Goal: Task Accomplishment & Management: Use online tool/utility

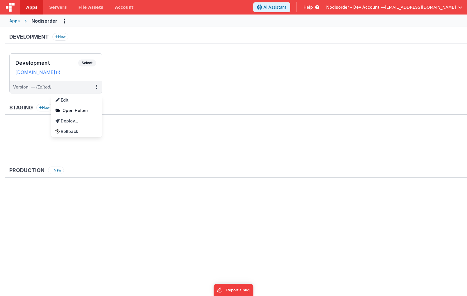
click at [87, 76] on div at bounding box center [233, 148] width 467 height 296
click at [84, 76] on div "Development Select URLs [DOMAIN_NAME]" at bounding box center [56, 67] width 92 height 27
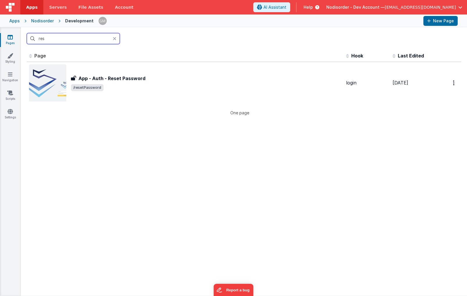
type input "rese"
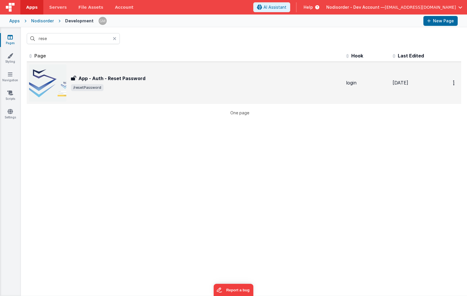
click at [185, 88] on span "/resetPassword" at bounding box center [206, 87] width 270 height 7
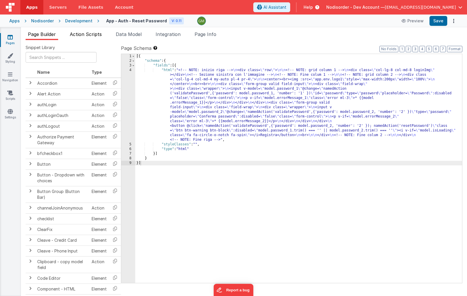
click at [94, 33] on span "Action Scripts" at bounding box center [86, 34] width 32 height 6
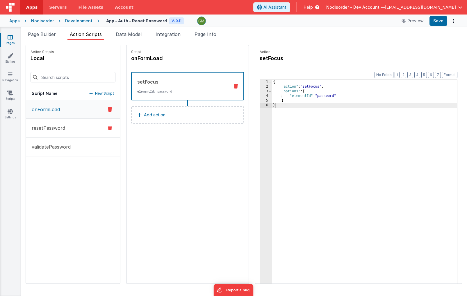
click at [59, 131] on p "resetPassword" at bounding box center [46, 128] width 37 height 7
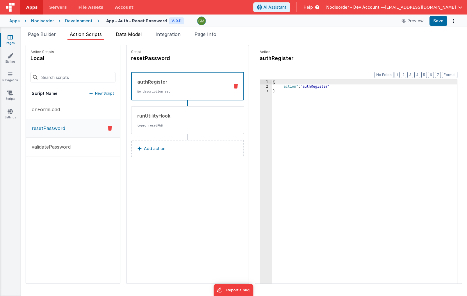
click at [137, 36] on span "Data Model" at bounding box center [129, 34] width 26 height 6
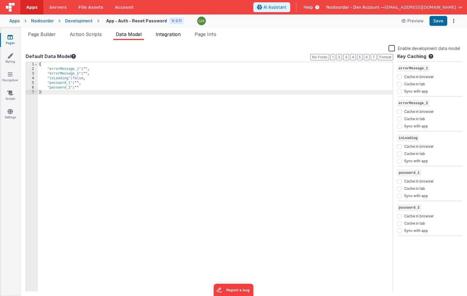
click at [172, 33] on span "Integration" at bounding box center [167, 34] width 25 height 6
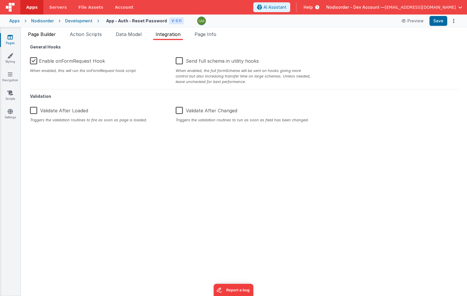
click at [51, 32] on span "Page Builder" at bounding box center [42, 34] width 28 height 6
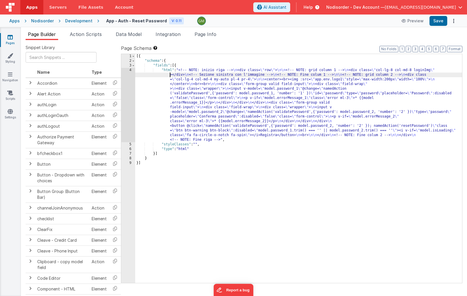
click at [154, 73] on div "[{ "schema" : { "fields" : [{ "html" : "<!-- NOTE: inizio riga --> \n <div clas…" at bounding box center [298, 173] width 327 height 239
click at [130, 71] on div "4" at bounding box center [128, 105] width 14 height 74
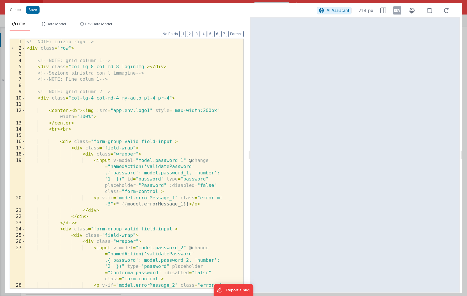
drag, startPoint x: 232, startPoint y: 151, endPoint x: 250, endPoint y: 150, distance: 17.5
click at [250, 150] on html "Cancel Save AI Assistant 714 px HTML Data Model Dev Data Model Format 7 6 5 4 3…" at bounding box center [233, 148] width 467 height 296
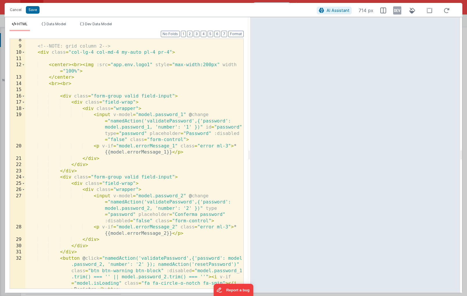
scroll to position [94, 0]
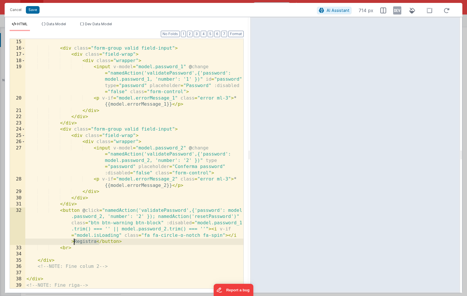
drag, startPoint x: 99, startPoint y: 243, endPoint x: 74, endPoint y: 243, distance: 24.4
click at [74, 243] on div "< div class = "form-group valid field-input" > < div class = "field-wrap" > < d…" at bounding box center [134, 170] width 218 height 262
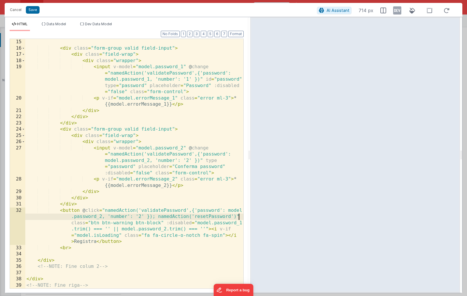
click at [240, 217] on div at bounding box center [240, 117] width 6 height 344
click at [18, 9] on button "Cancel" at bounding box center [15, 10] width 17 height 8
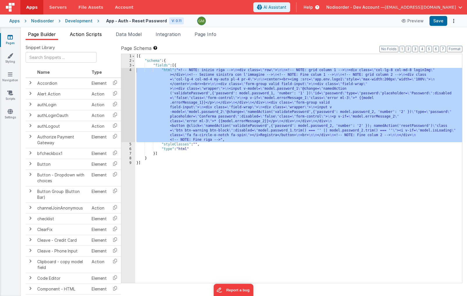
click at [87, 36] on span "Action Scripts" at bounding box center [86, 34] width 32 height 6
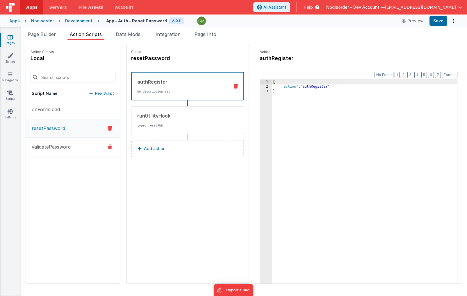
click at [67, 149] on p "validatePassword" at bounding box center [49, 147] width 42 height 7
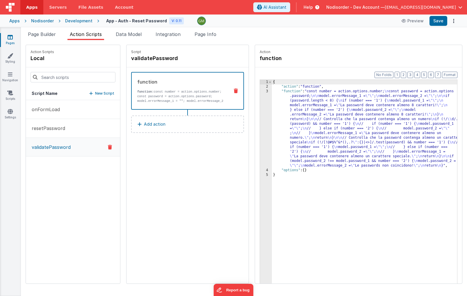
click at [168, 97] on p "function: const number = action.options.number; const password = action.options…" at bounding box center [180, 94] width 87 height 9
click at [272, 91] on div "{ "action" : "function" , "function" : "const number = action.options.number; \…" at bounding box center [373, 195] width 202 height 231
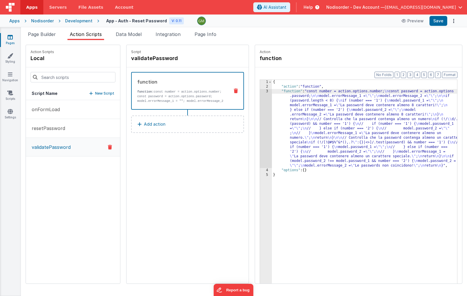
click at [260, 92] on div "3" at bounding box center [266, 128] width 12 height 79
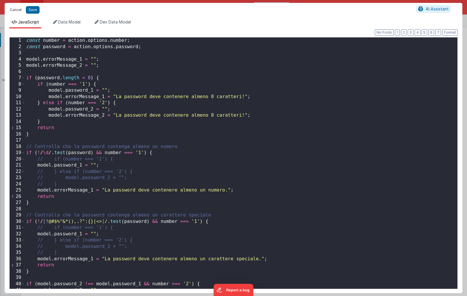
click at [15, 9] on button "Cancel" at bounding box center [15, 10] width 17 height 8
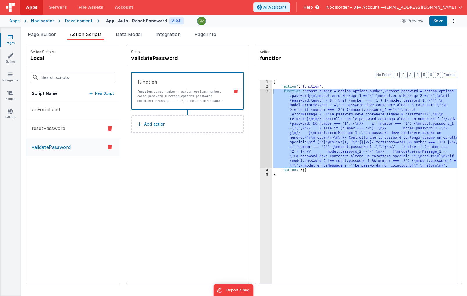
click at [70, 129] on button "resetPassword" at bounding box center [73, 128] width 94 height 19
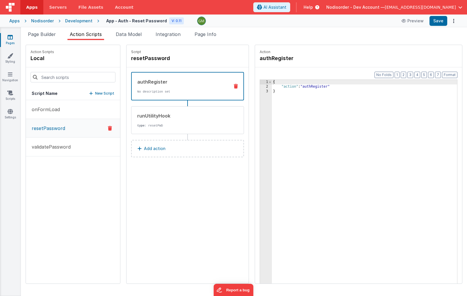
click at [182, 89] on div "authRegister No description set" at bounding box center [178, 86] width 93 height 16
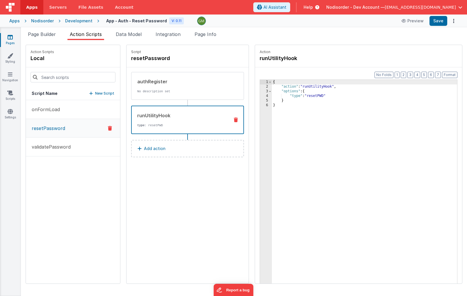
click at [175, 126] on p "type : resetPWD" at bounding box center [180, 125] width 87 height 5
click at [202, 35] on span "Page Info" at bounding box center [205, 34] width 22 height 6
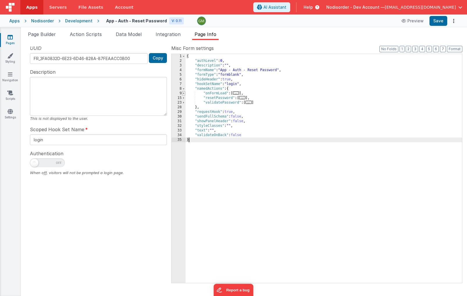
click at [184, 93] on span at bounding box center [183, 93] width 3 height 5
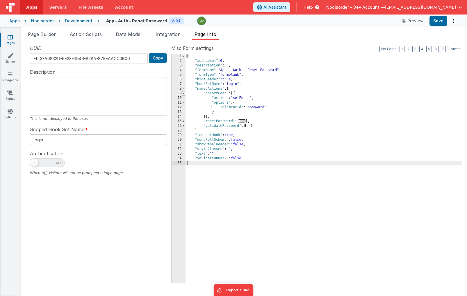
click at [184, 93] on span at bounding box center [183, 93] width 3 height 5
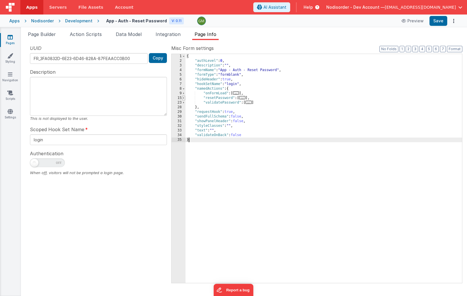
click at [183, 98] on span at bounding box center [183, 98] width 3 height 5
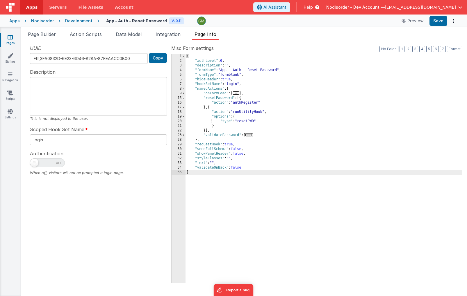
click at [183, 98] on span at bounding box center [183, 98] width 3 height 5
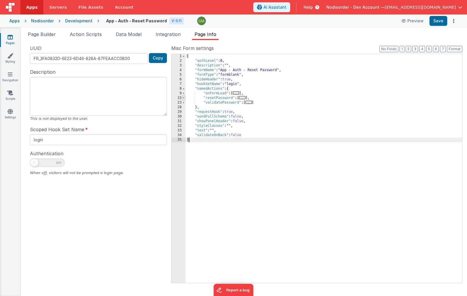
click at [183, 98] on span at bounding box center [183, 98] width 3 height 5
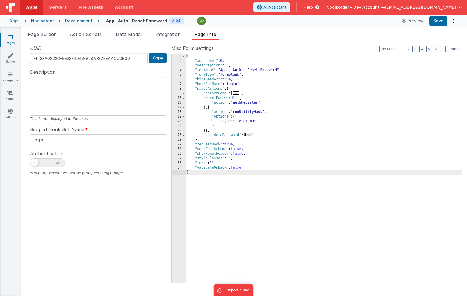
click at [313, 8] on span "Help" at bounding box center [307, 7] width 9 height 6
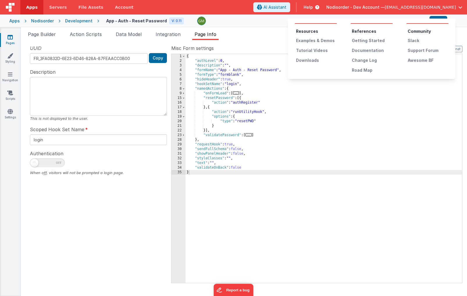
click at [288, 135] on button at bounding box center [233, 148] width 467 height 296
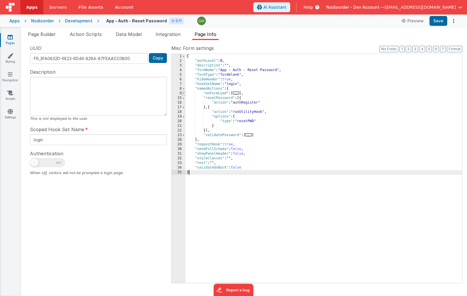
click at [184, 93] on span at bounding box center [183, 93] width 3 height 5
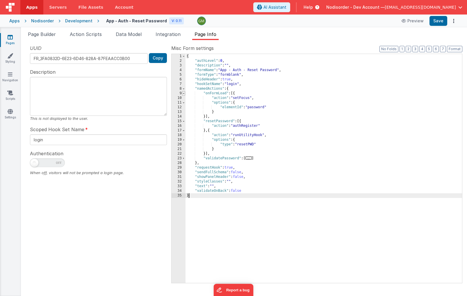
click at [184, 93] on span at bounding box center [183, 93] width 3 height 5
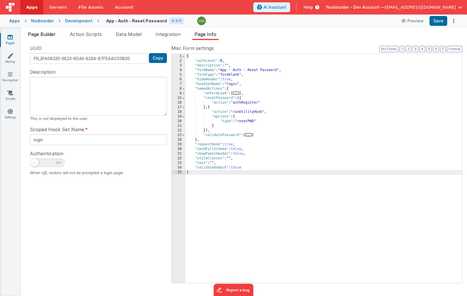
click at [46, 34] on span "Page Builder" at bounding box center [42, 34] width 28 height 6
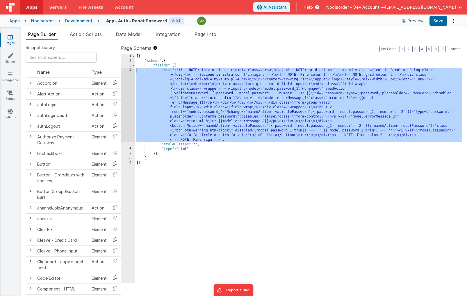
click at [78, 19] on div "Development" at bounding box center [78, 21] width 27 height 6
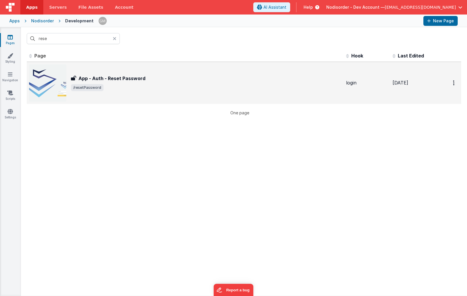
click at [96, 88] on span "/resetPassword" at bounding box center [87, 87] width 33 height 7
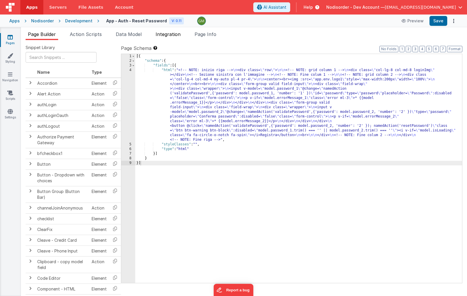
click at [180, 35] on span "Integration" at bounding box center [167, 34] width 25 height 6
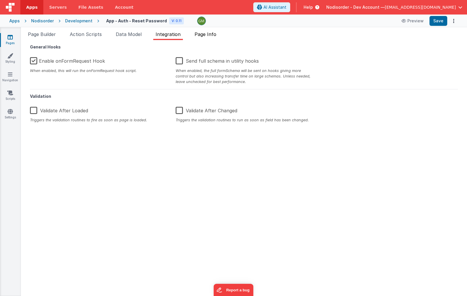
click at [213, 34] on span "Page Info" at bounding box center [205, 34] width 22 height 6
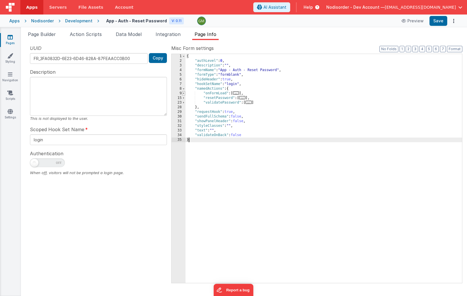
click at [183, 94] on span at bounding box center [183, 93] width 3 height 5
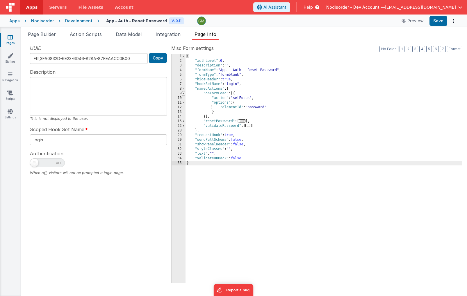
click at [183, 94] on span at bounding box center [183, 93] width 3 height 5
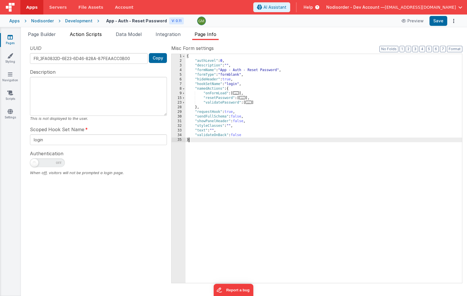
click at [96, 38] on li "Action Scripts" at bounding box center [85, 35] width 37 height 9
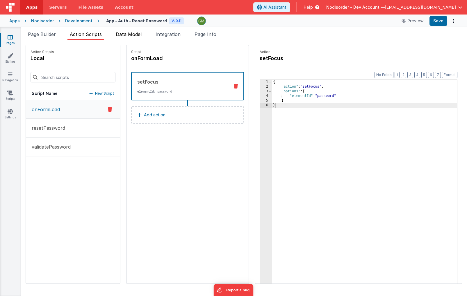
click at [130, 38] on li "Data Model" at bounding box center [128, 35] width 31 height 9
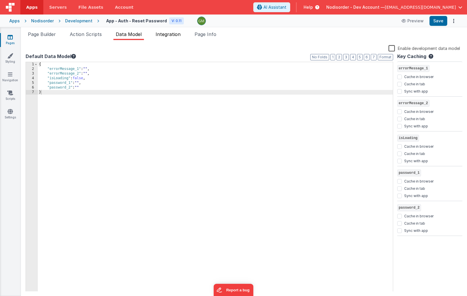
click at [171, 35] on span "Integration" at bounding box center [167, 34] width 25 height 6
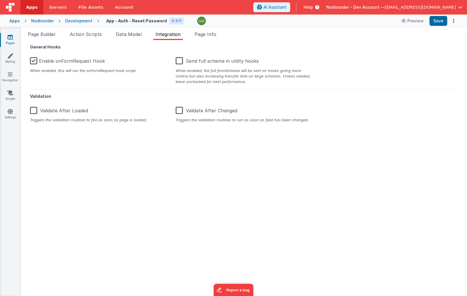
click at [114, 33] on ul "Page Builder Action Scripts Data Model Integration Page Info" at bounding box center [244, 35] width 446 height 9
click at [121, 34] on span "Data Model" at bounding box center [129, 34] width 26 height 6
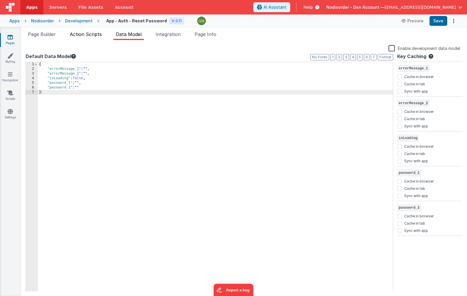
click at [88, 33] on span "Action Scripts" at bounding box center [86, 34] width 32 height 6
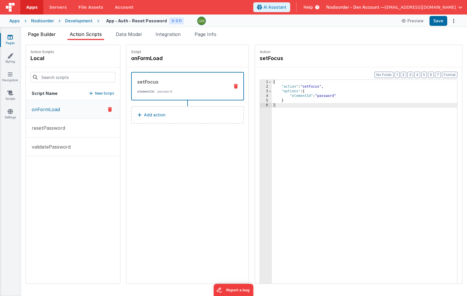
click at [52, 32] on span "Page Builder" at bounding box center [42, 34] width 28 height 6
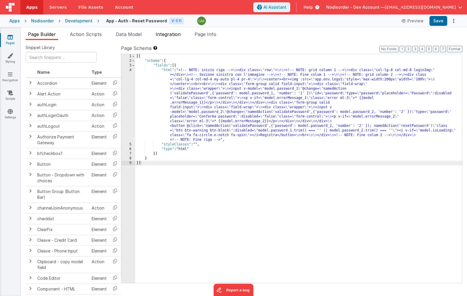
click at [163, 36] on span "Integration" at bounding box center [167, 34] width 25 height 6
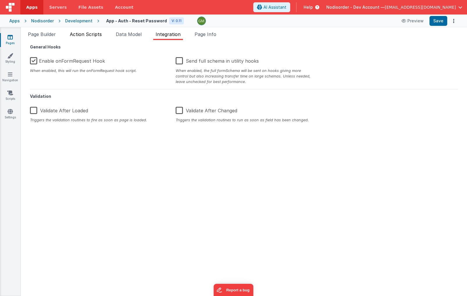
click at [77, 33] on span "Action Scripts" at bounding box center [86, 34] width 32 height 6
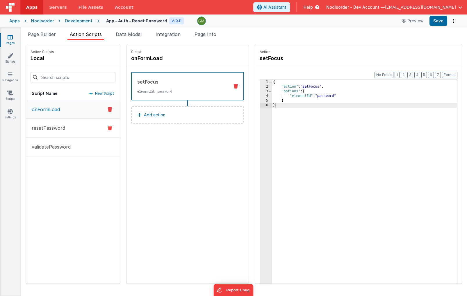
click at [53, 124] on button "resetPassword" at bounding box center [73, 128] width 94 height 19
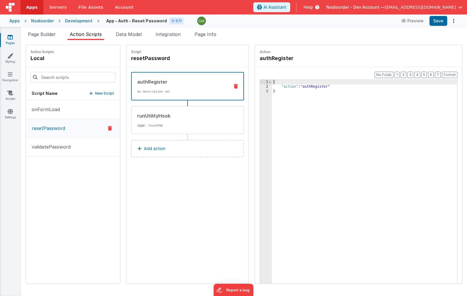
click at [371, 10] on span "Nodisorder - Dev Account —" at bounding box center [355, 7] width 58 height 6
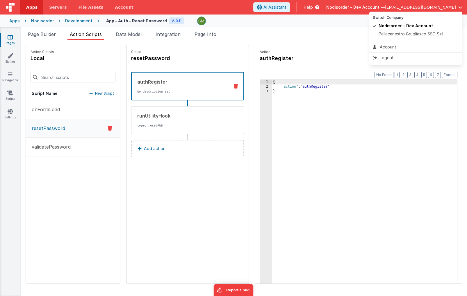
click at [338, 9] on button at bounding box center [233, 148] width 467 height 296
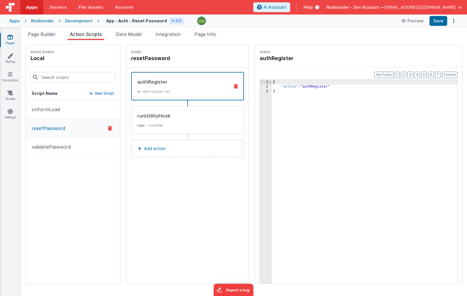
click at [313, 9] on span "Help" at bounding box center [307, 7] width 9 height 6
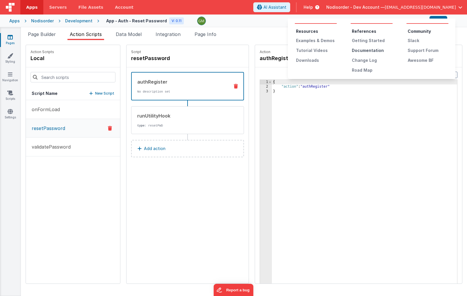
click at [371, 50] on div "Documentation" at bounding box center [372, 51] width 41 height 6
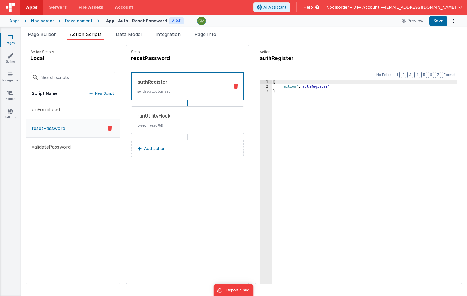
click at [177, 87] on div "authRegister No description set" at bounding box center [178, 86] width 93 height 16
click at [182, 122] on div "runUtilityHook type : resetPWD" at bounding box center [178, 120] width 94 height 16
click at [191, 93] on p "No description set" at bounding box center [180, 92] width 87 height 5
click at [172, 86] on div "authRegister No description set" at bounding box center [178, 86] width 93 height 16
click at [162, 83] on div "runUtilityHook" at bounding box center [180, 81] width 87 height 7
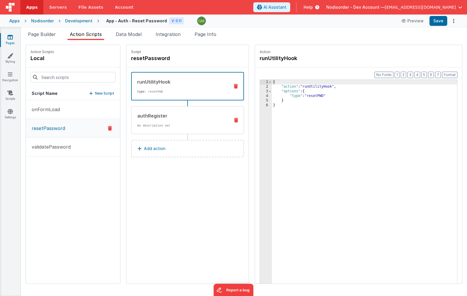
click at [163, 120] on div "authRegister No description set" at bounding box center [178, 120] width 94 height 16
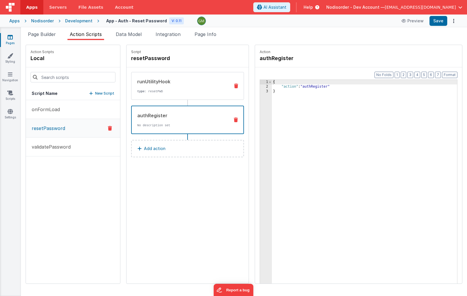
click at [190, 92] on p "type : resetPWD" at bounding box center [181, 91] width 88 height 5
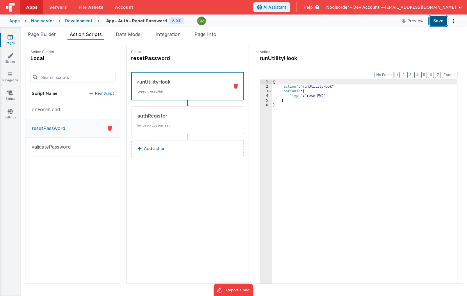
click at [440, 20] on button "Save" at bounding box center [438, 21] width 18 height 10
click at [213, 37] on span "Page Info" at bounding box center [205, 34] width 22 height 6
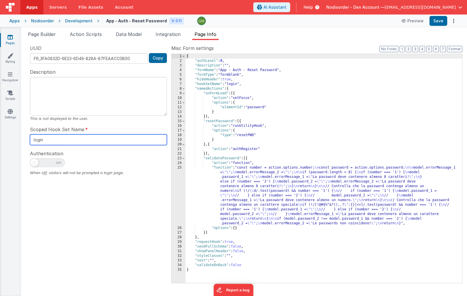
drag, startPoint x: 73, startPoint y: 137, endPoint x: 70, endPoint y: 138, distance: 3.7
click at [70, 138] on input "login" at bounding box center [98, 140] width 137 height 11
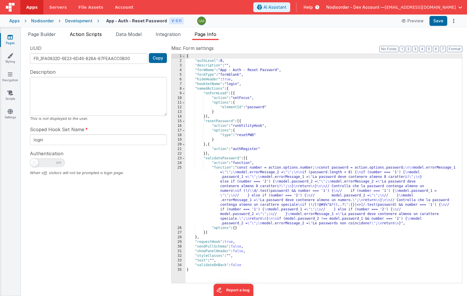
click at [91, 36] on span "Action Scripts" at bounding box center [86, 34] width 32 height 6
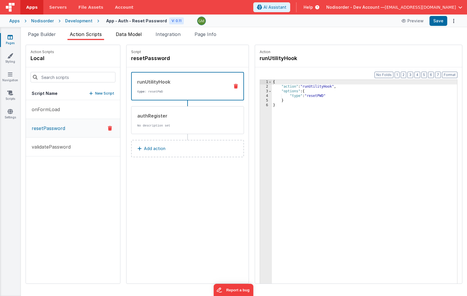
click at [124, 35] on span "Data Model" at bounding box center [129, 34] width 26 height 6
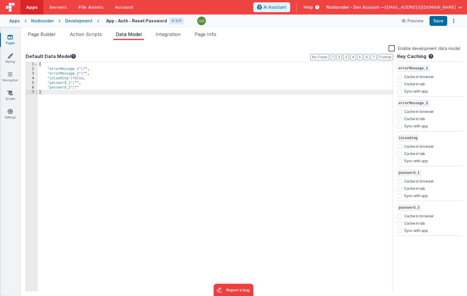
click at [173, 40] on div "Snippet Library Name Type Accordion Element Alert Action Action authLogin Actio…" at bounding box center [244, 168] width 446 height 256
click at [174, 37] on li "Integration" at bounding box center [168, 35] width 30 height 9
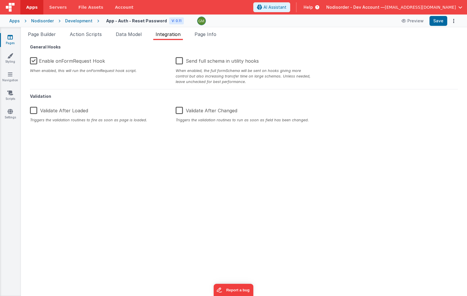
click at [37, 65] on label "Enable onFormRequest Hook" at bounding box center [67, 60] width 75 height 12
click at [0, 0] on input "Enable onFormRequest Hook" at bounding box center [0, 0] width 0 height 0
click at [439, 25] on button "Save" at bounding box center [438, 21] width 18 height 10
click at [49, 35] on span "Page Builder" at bounding box center [42, 34] width 28 height 6
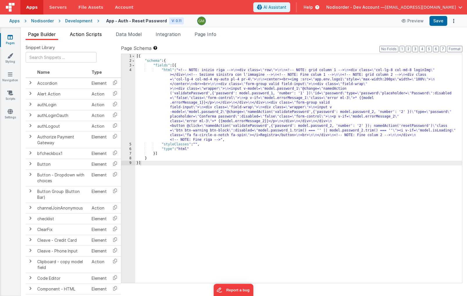
click at [91, 36] on span "Action Scripts" at bounding box center [86, 34] width 32 height 6
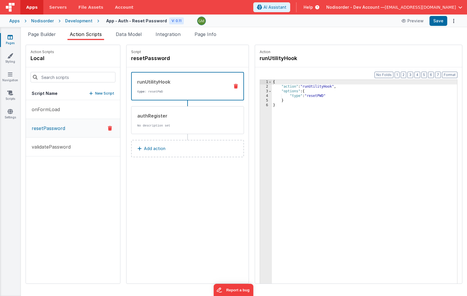
click at [69, 133] on button "resetPassword" at bounding box center [73, 128] width 94 height 19
click at [68, 148] on p "validatePassword" at bounding box center [49, 147] width 42 height 7
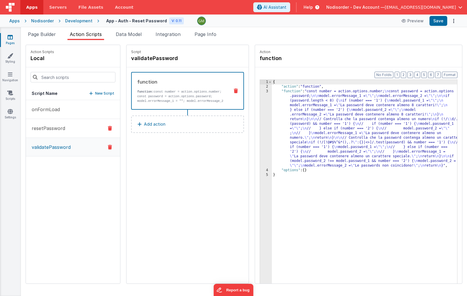
click at [49, 125] on p "resetPassword" at bounding box center [46, 128] width 37 height 7
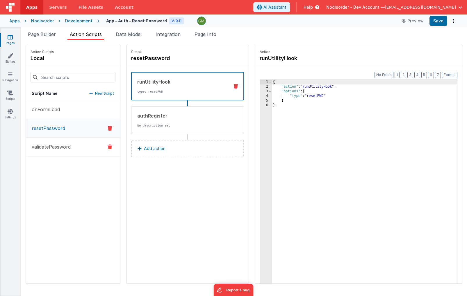
click at [61, 148] on p "validatePassword" at bounding box center [49, 147] width 42 height 7
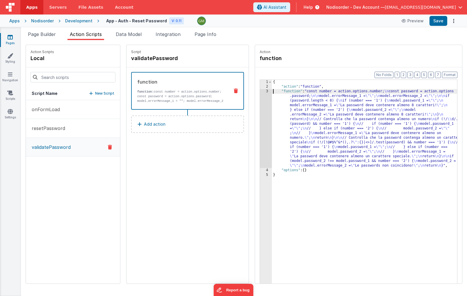
click at [272, 92] on div "{ "action" : "function" , "function" : "const number = action.options.number; \…" at bounding box center [373, 195] width 202 height 231
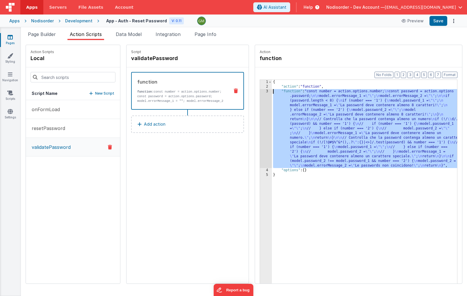
click at [260, 92] on div "3" at bounding box center [266, 128] width 12 height 79
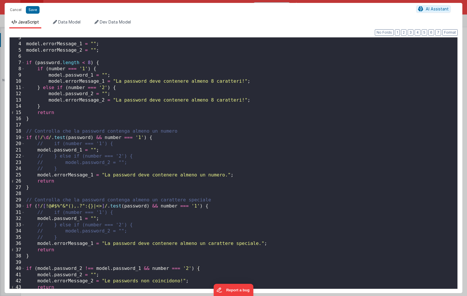
scroll to position [23, 0]
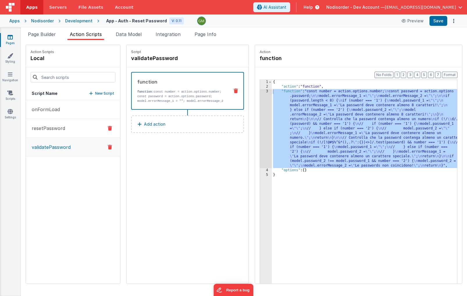
click at [71, 130] on button "resetPassword" at bounding box center [73, 128] width 94 height 19
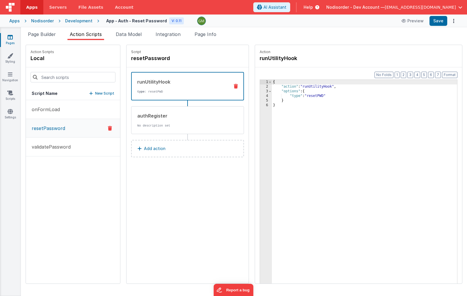
click at [183, 87] on div "runUtilityHook type : resetPWD" at bounding box center [178, 86] width 93 height 16
click at [31, 8] on span "Apps" at bounding box center [31, 7] width 11 height 6
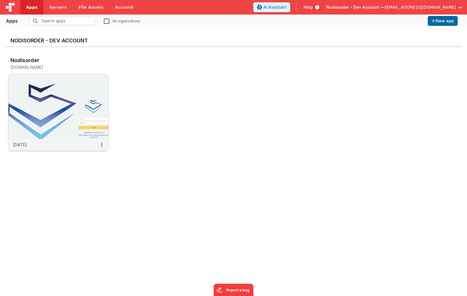
click at [61, 116] on img at bounding box center [58, 106] width 100 height 65
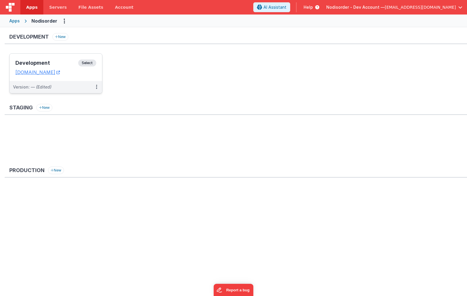
click at [83, 75] on dd "[DOMAIN_NAME]" at bounding box center [55, 72] width 81 height 6
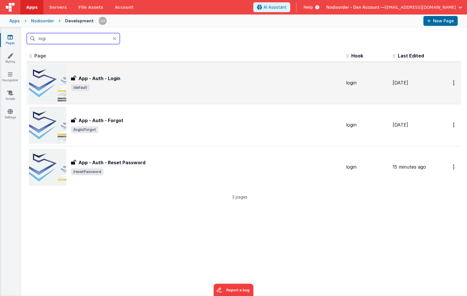
type input "logi"
click at [179, 90] on span "/default" at bounding box center [206, 87] width 270 height 7
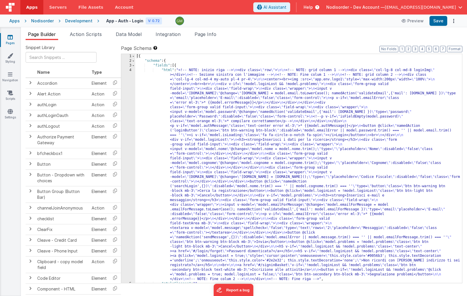
click at [129, 72] on div "4" at bounding box center [128, 175] width 14 height 214
click at [130, 71] on div "4" at bounding box center [128, 175] width 14 height 214
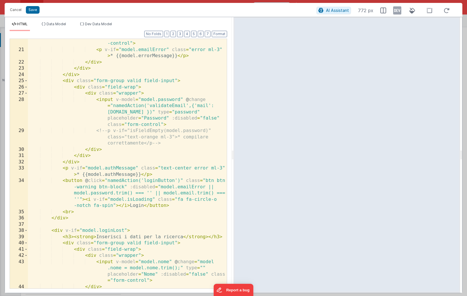
scroll to position [155, 0]
click at [18, 12] on button "Cancel" at bounding box center [15, 10] width 17 height 8
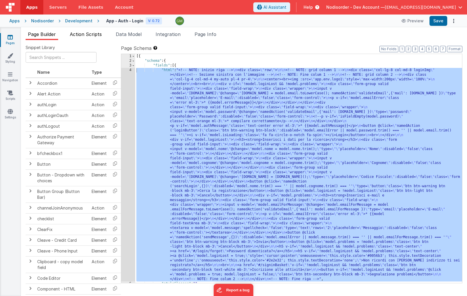
click at [94, 34] on span "Action Scripts" at bounding box center [86, 34] width 32 height 6
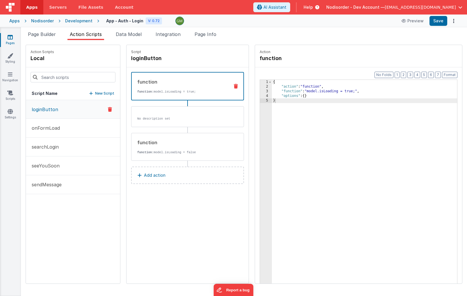
click at [70, 110] on button "loginButton" at bounding box center [73, 109] width 94 height 19
click at [187, 86] on div "function function: model.isLoading = true;" at bounding box center [178, 86] width 93 height 16
click at [181, 121] on div "No description set" at bounding box center [187, 116] width 113 height 21
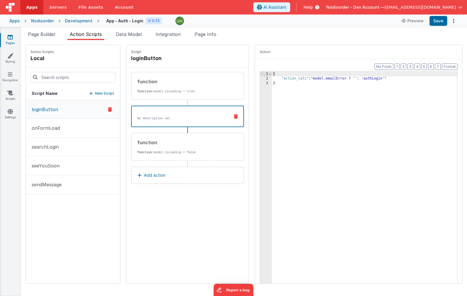
click at [438, 9] on span "[EMAIL_ADDRESS][DOMAIN_NAME]" at bounding box center [419, 7] width 71 height 6
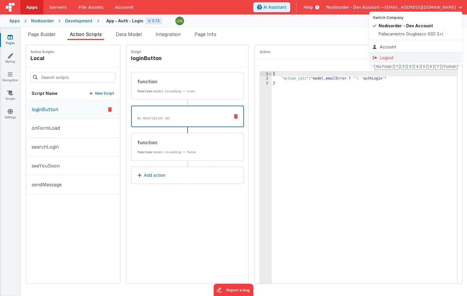
click at [400, 56] on div "Logout" at bounding box center [416, 58] width 86 height 6
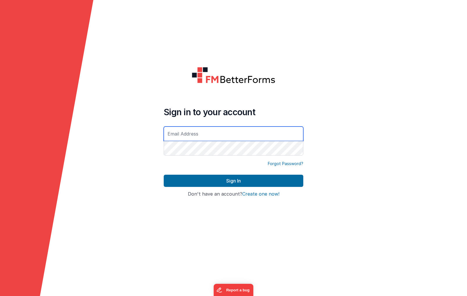
type input "[EMAIL_ADDRESS][DOMAIN_NAME]"
